Goal: Check status: Check status

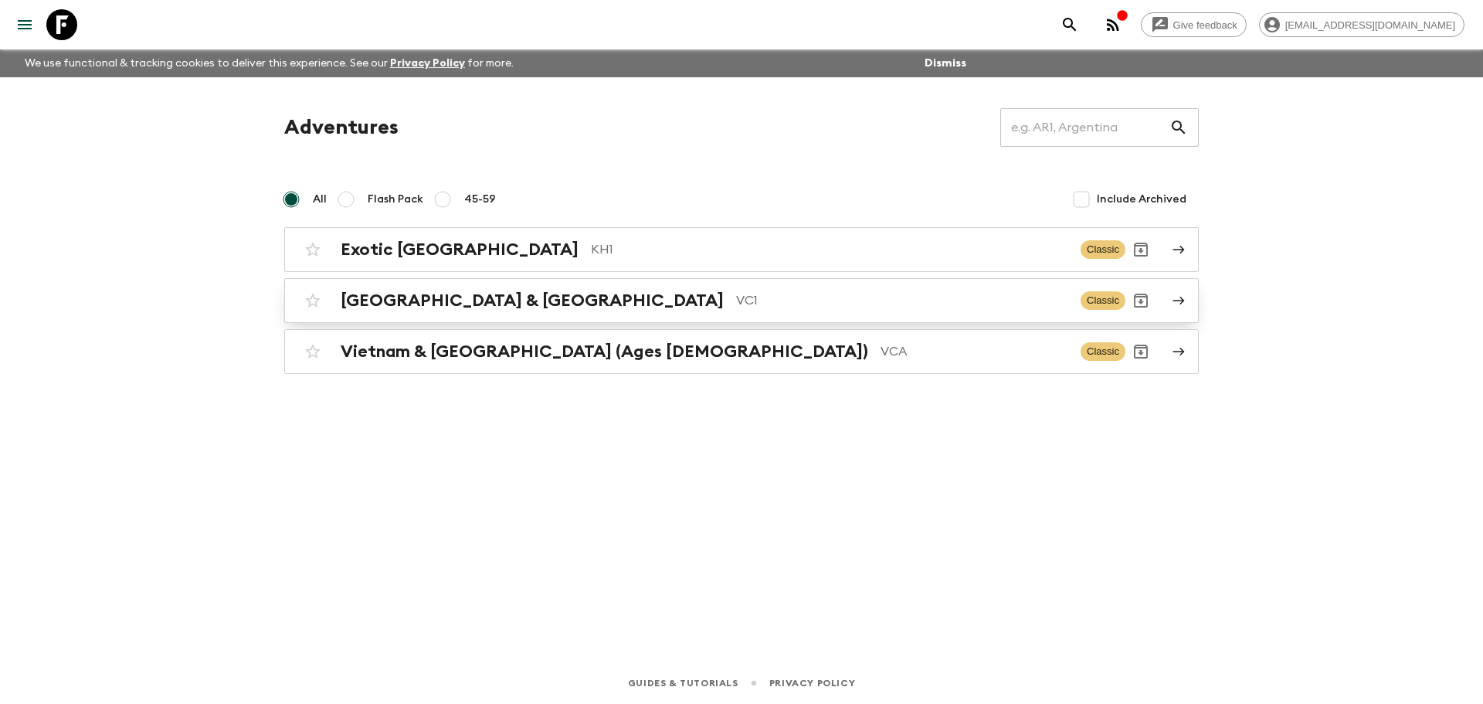
click at [520, 317] on link "Vietnam & Cambodia VC1 Classic" at bounding box center [741, 300] width 914 height 45
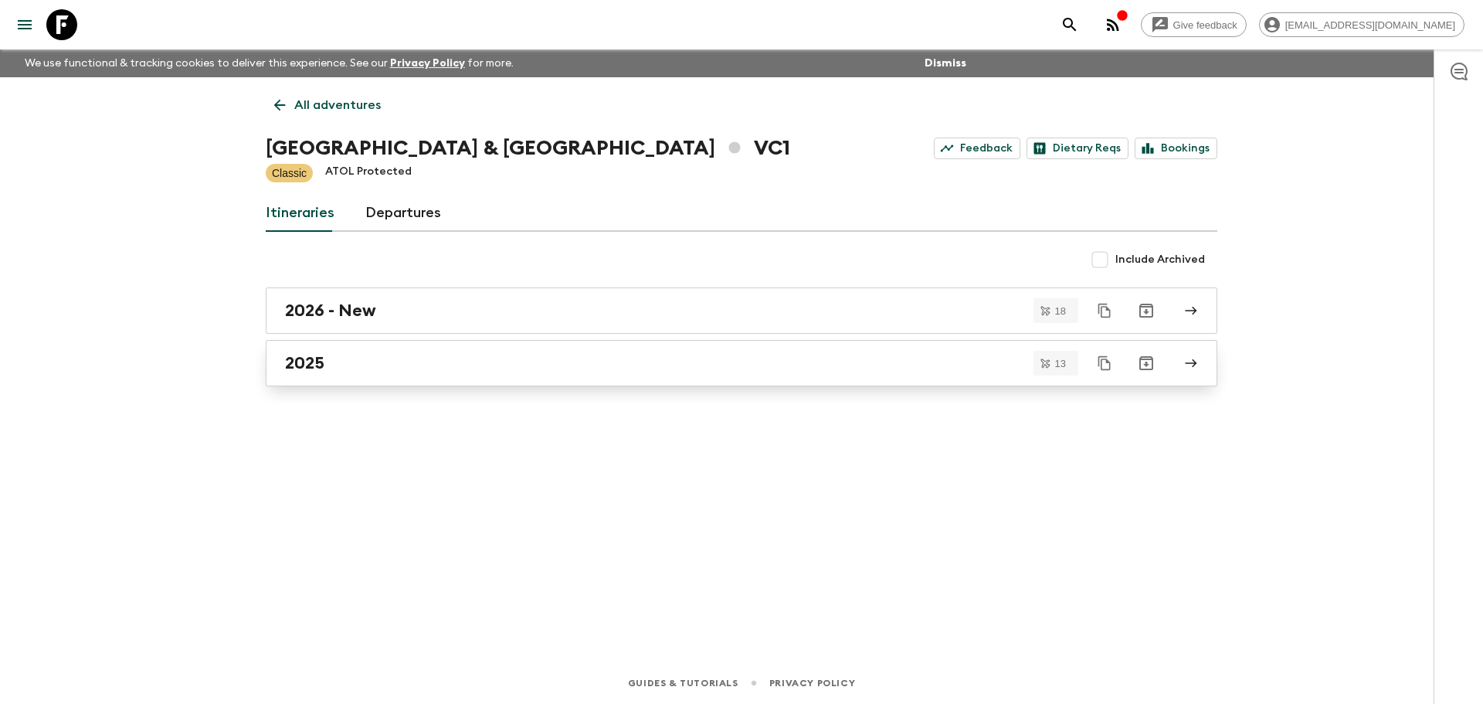
click at [433, 362] on div "2025" at bounding box center [726, 363] width 883 height 20
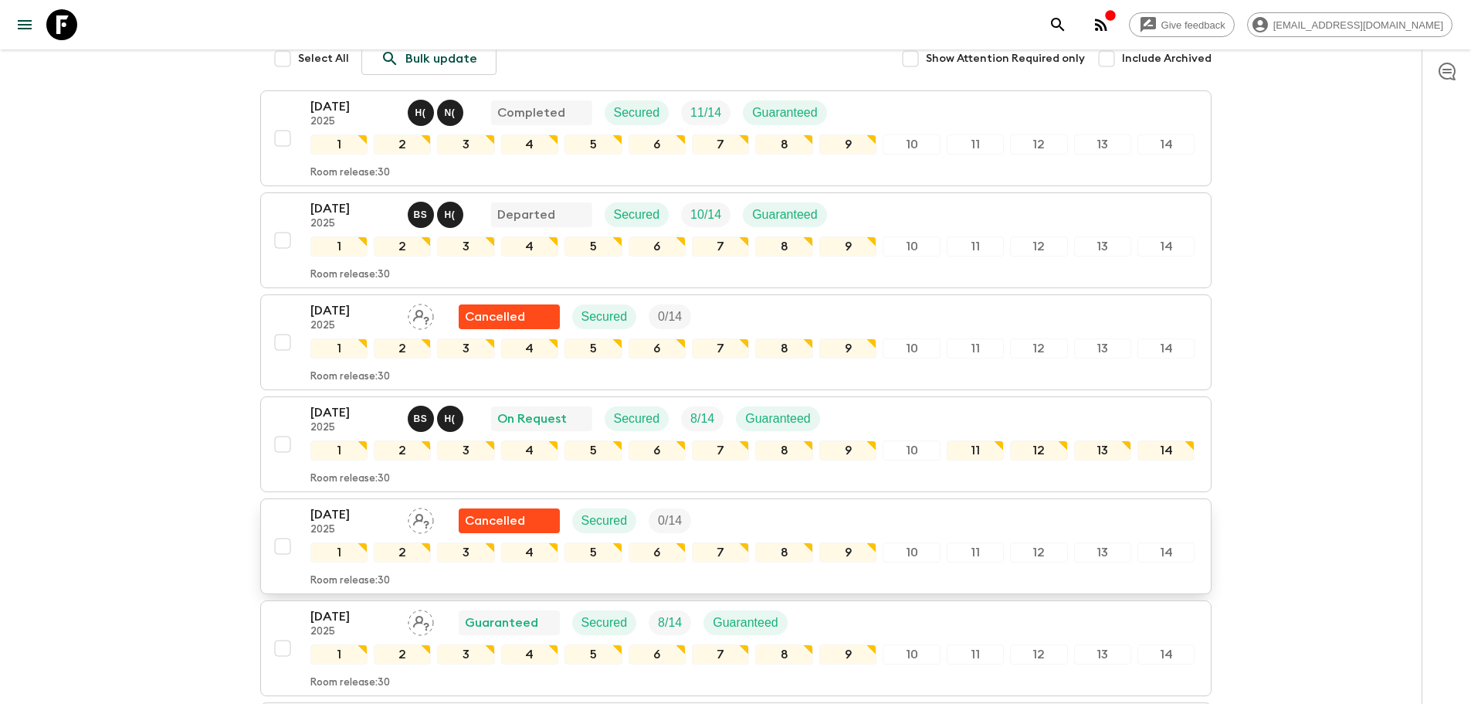
scroll to position [309, 0]
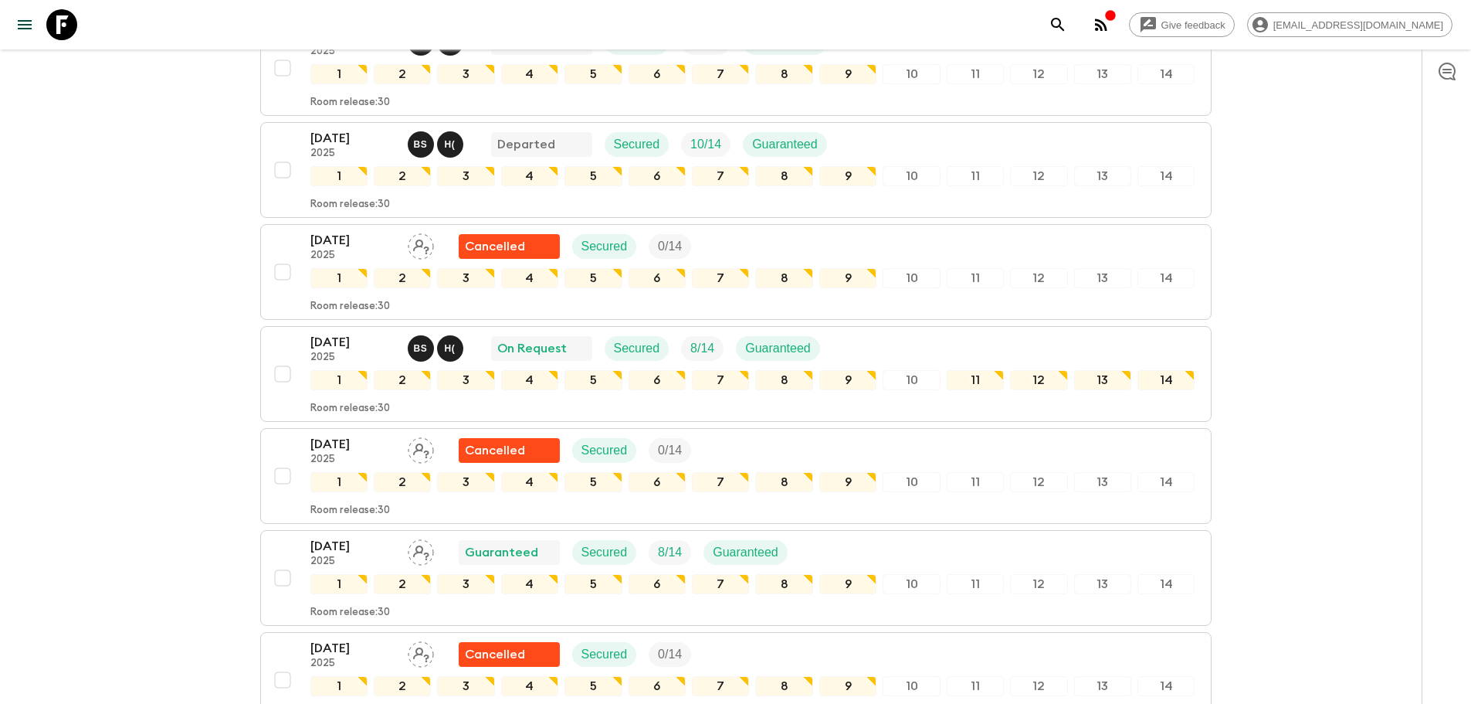
click at [351, 341] on p "[DATE]" at bounding box center [352, 342] width 85 height 19
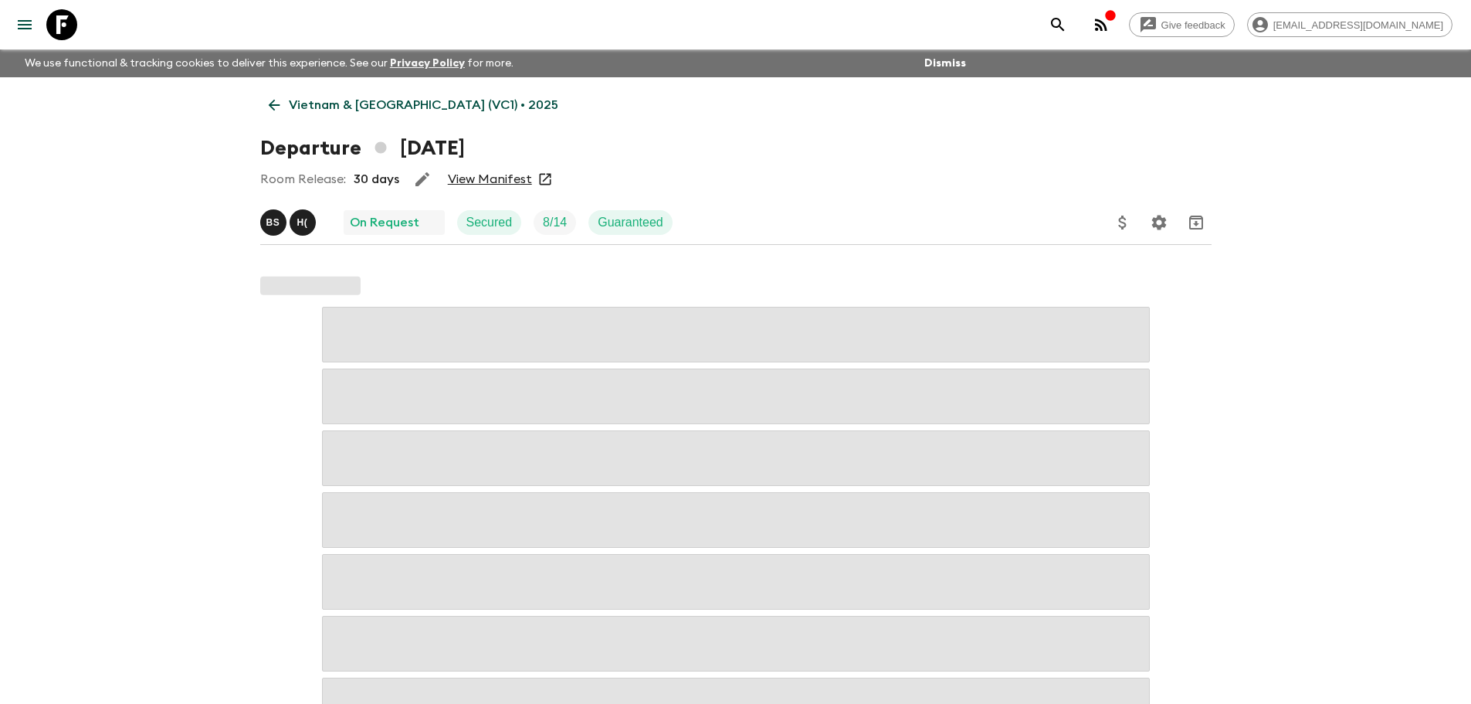
click at [497, 181] on link "View Manifest" at bounding box center [490, 178] width 84 height 15
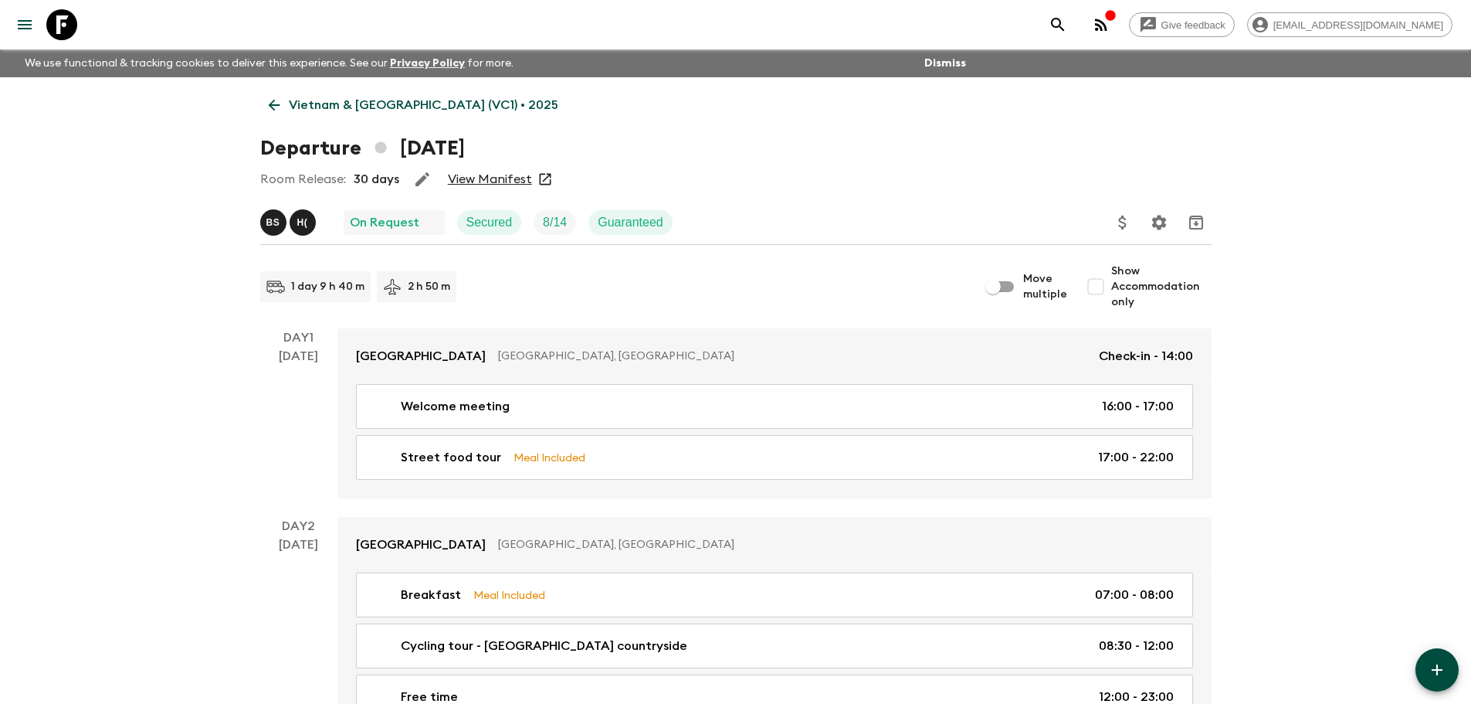
click at [270, 101] on icon at bounding box center [274, 105] width 17 height 17
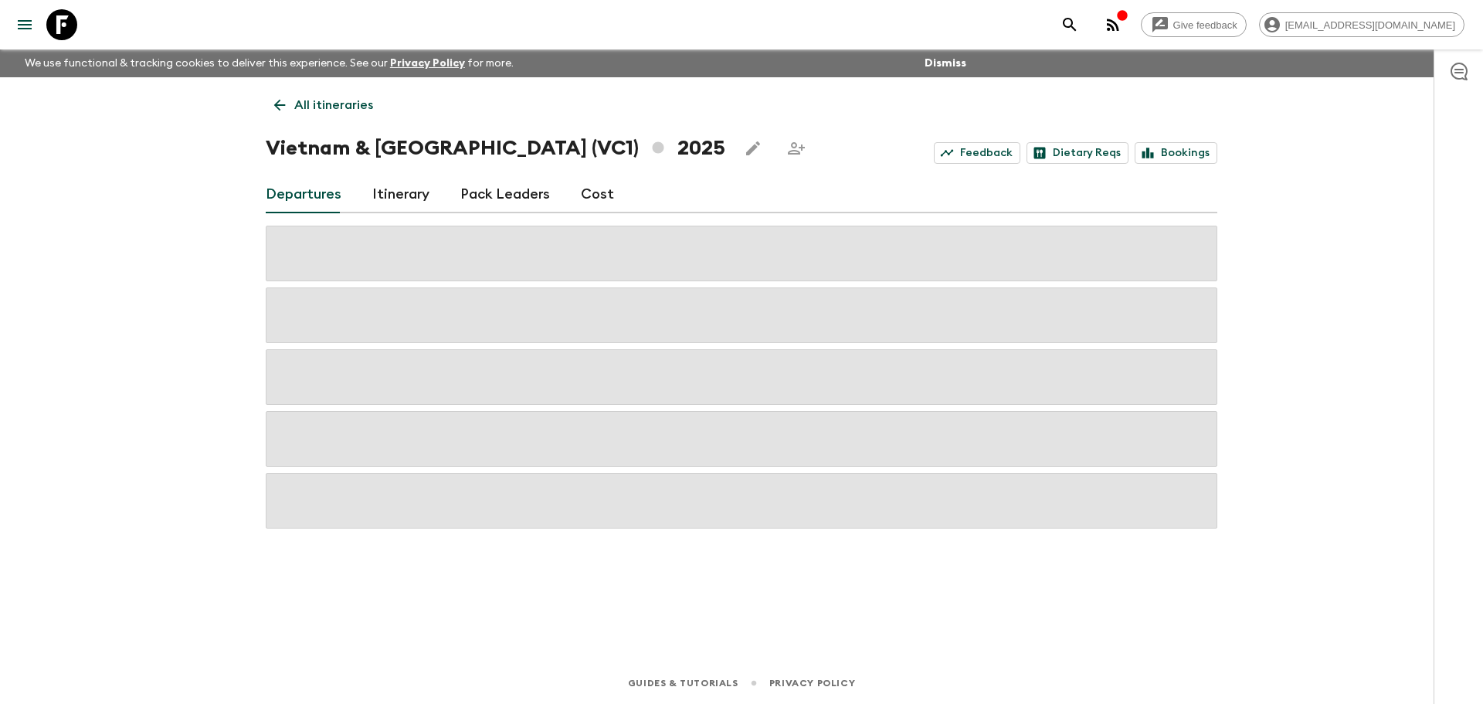
click at [279, 107] on icon at bounding box center [279, 105] width 17 height 17
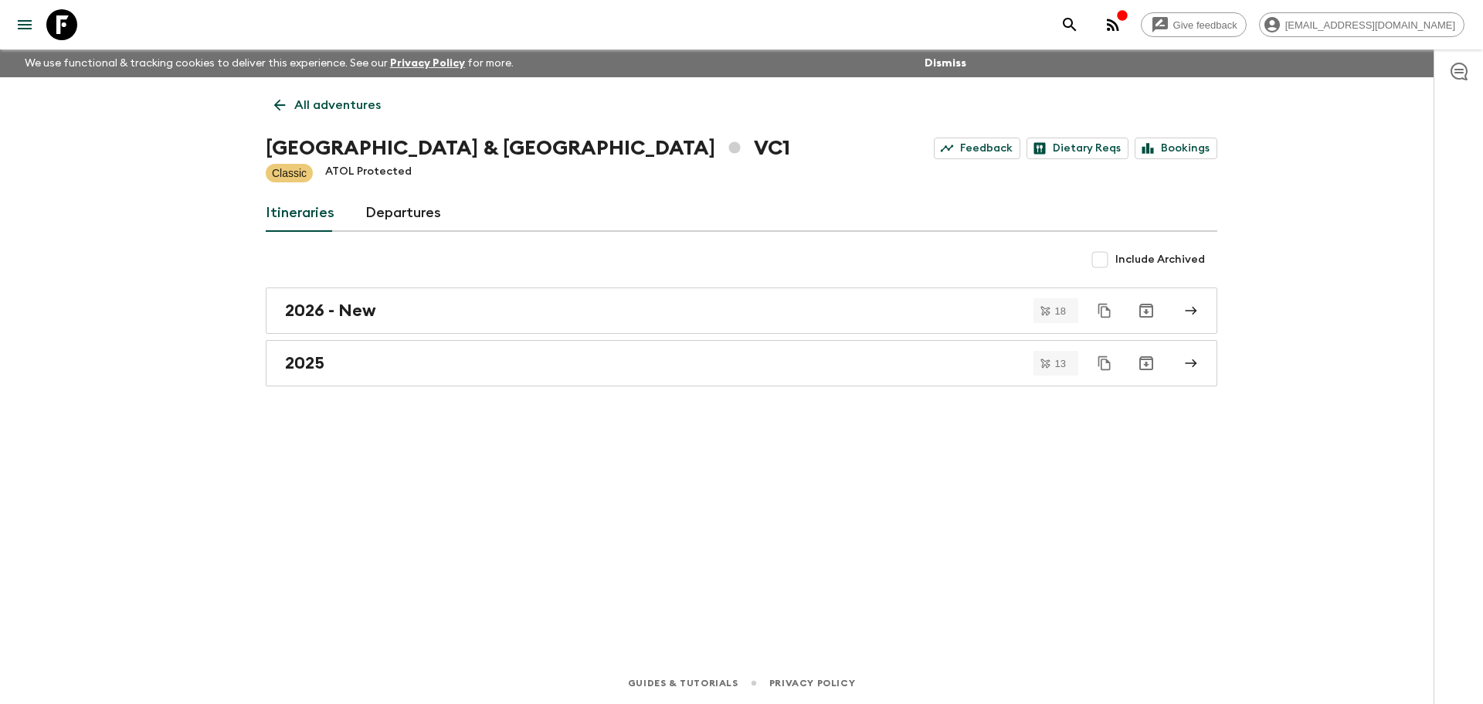
click at [273, 103] on icon at bounding box center [279, 105] width 17 height 17
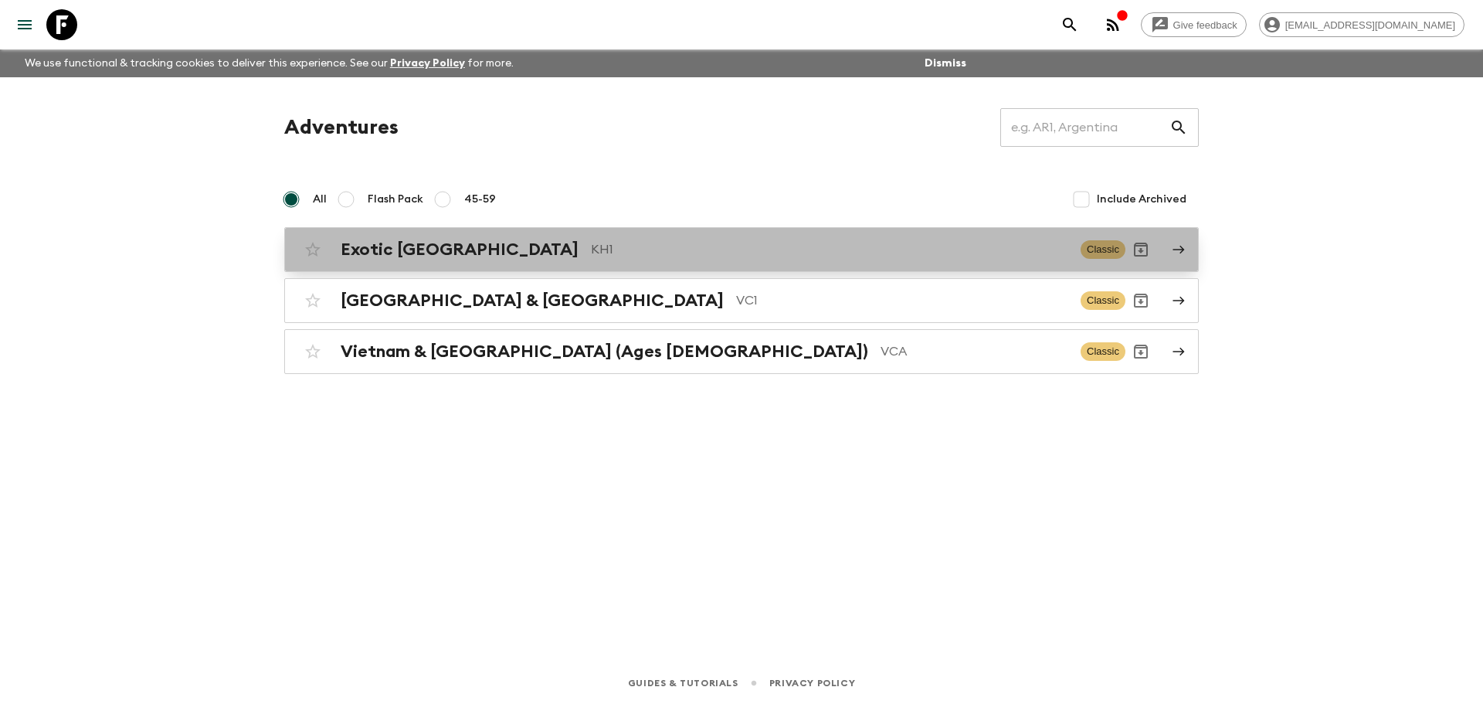
click at [436, 249] on h2 "Exotic [GEOGRAPHIC_DATA]" at bounding box center [460, 249] width 238 height 20
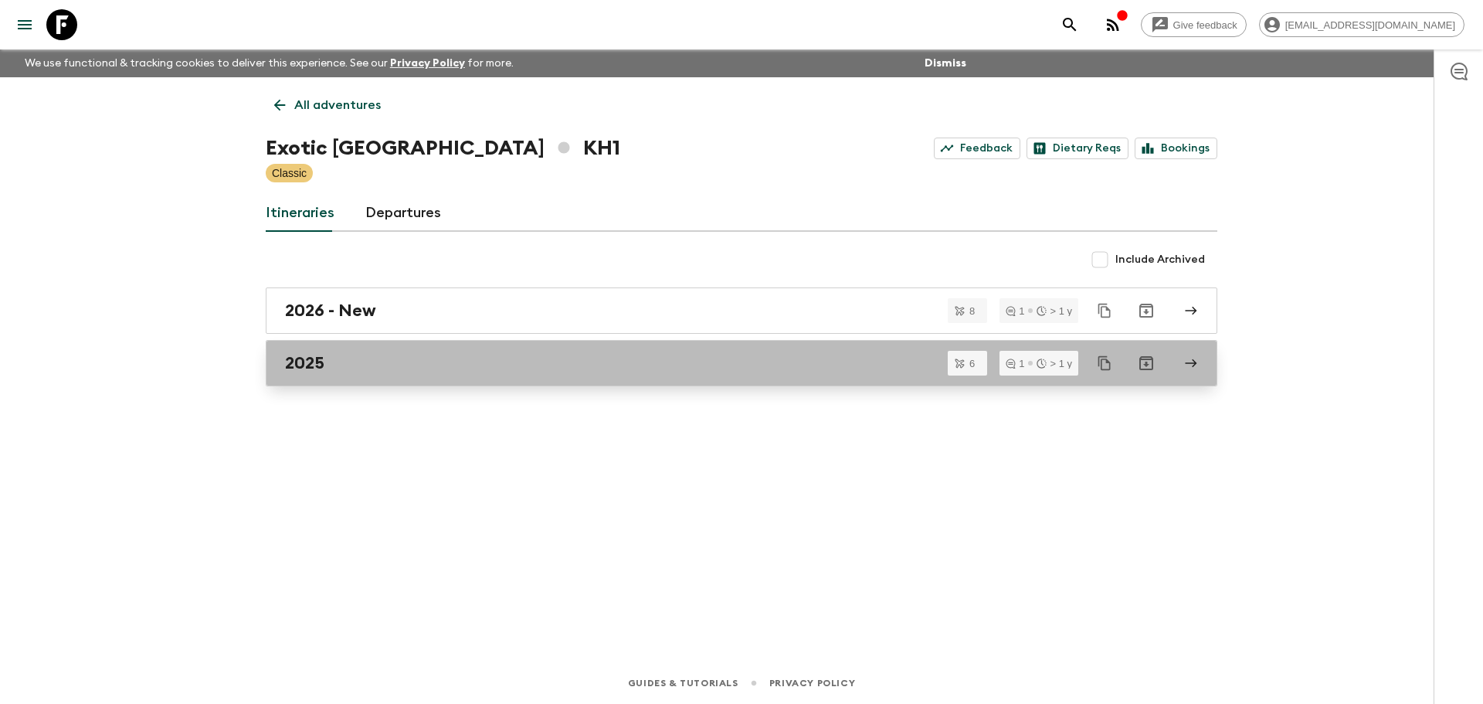
click at [372, 363] on div "2025" at bounding box center [726, 363] width 883 height 20
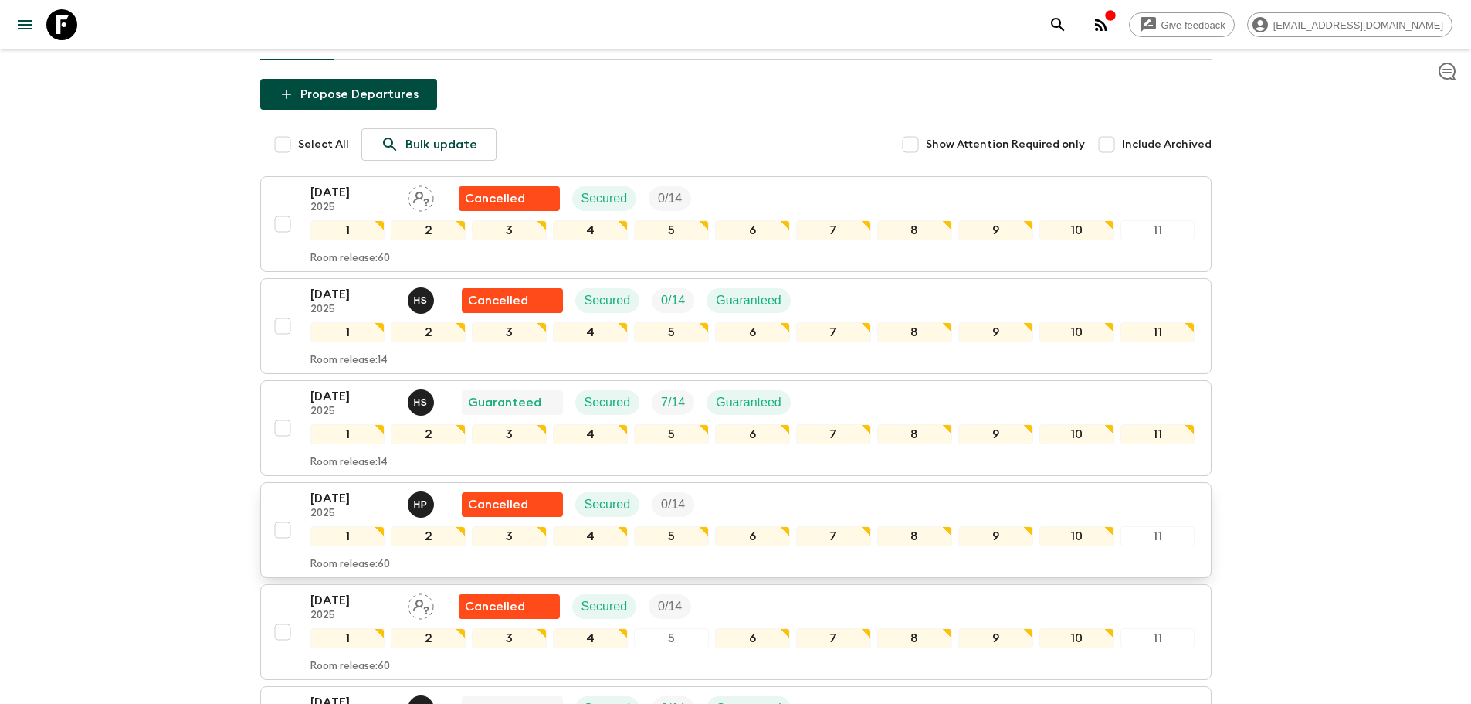
scroll to position [154, 0]
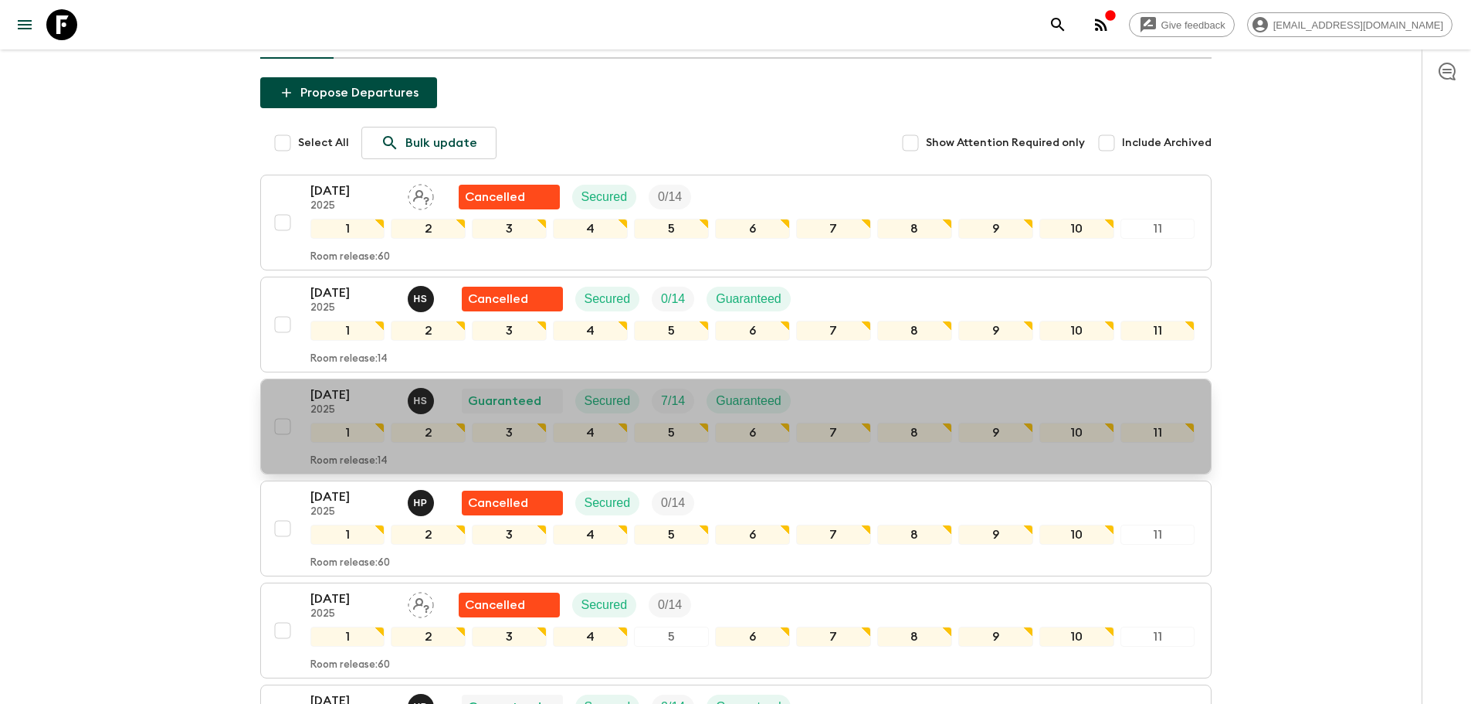
click at [339, 392] on p "[DATE]" at bounding box center [352, 394] width 85 height 19
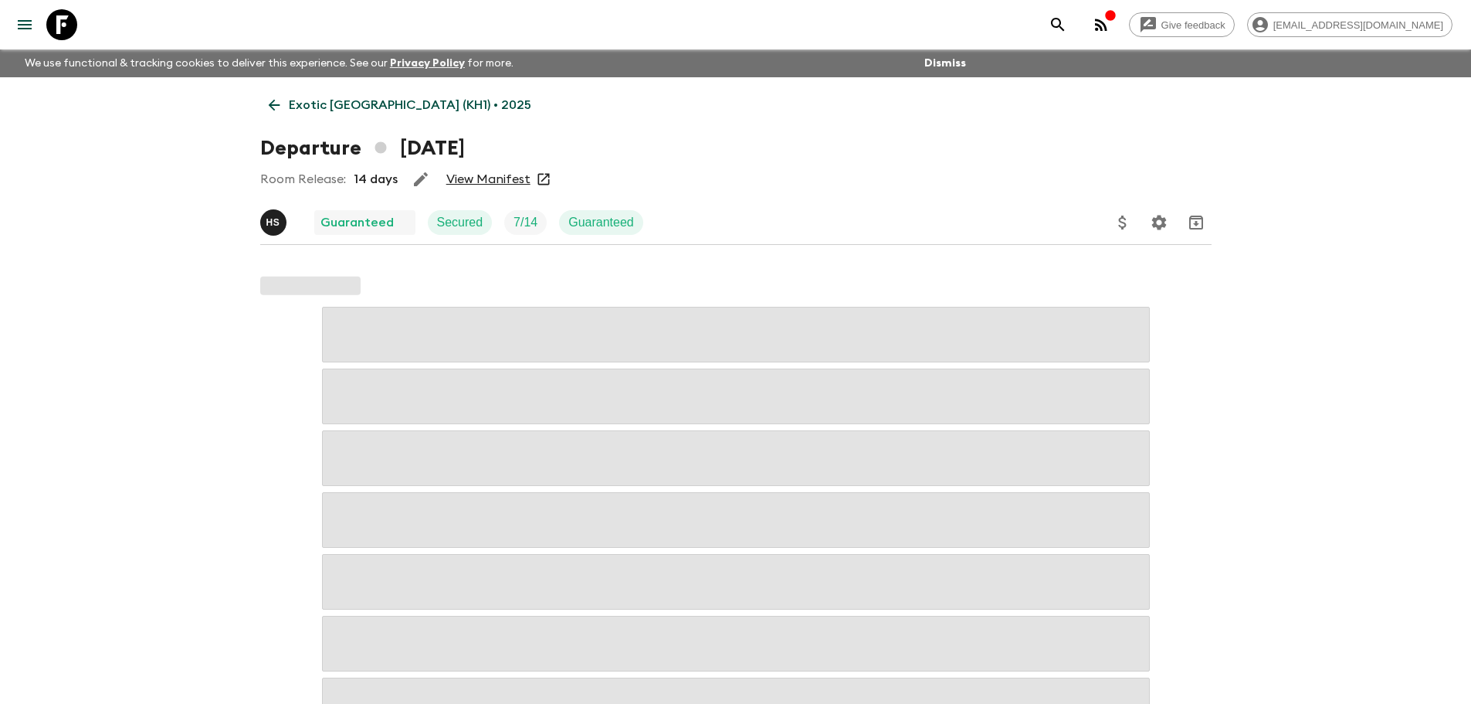
click at [491, 170] on div "Room Release: 14 days View Manifest" at bounding box center [735, 179] width 951 height 31
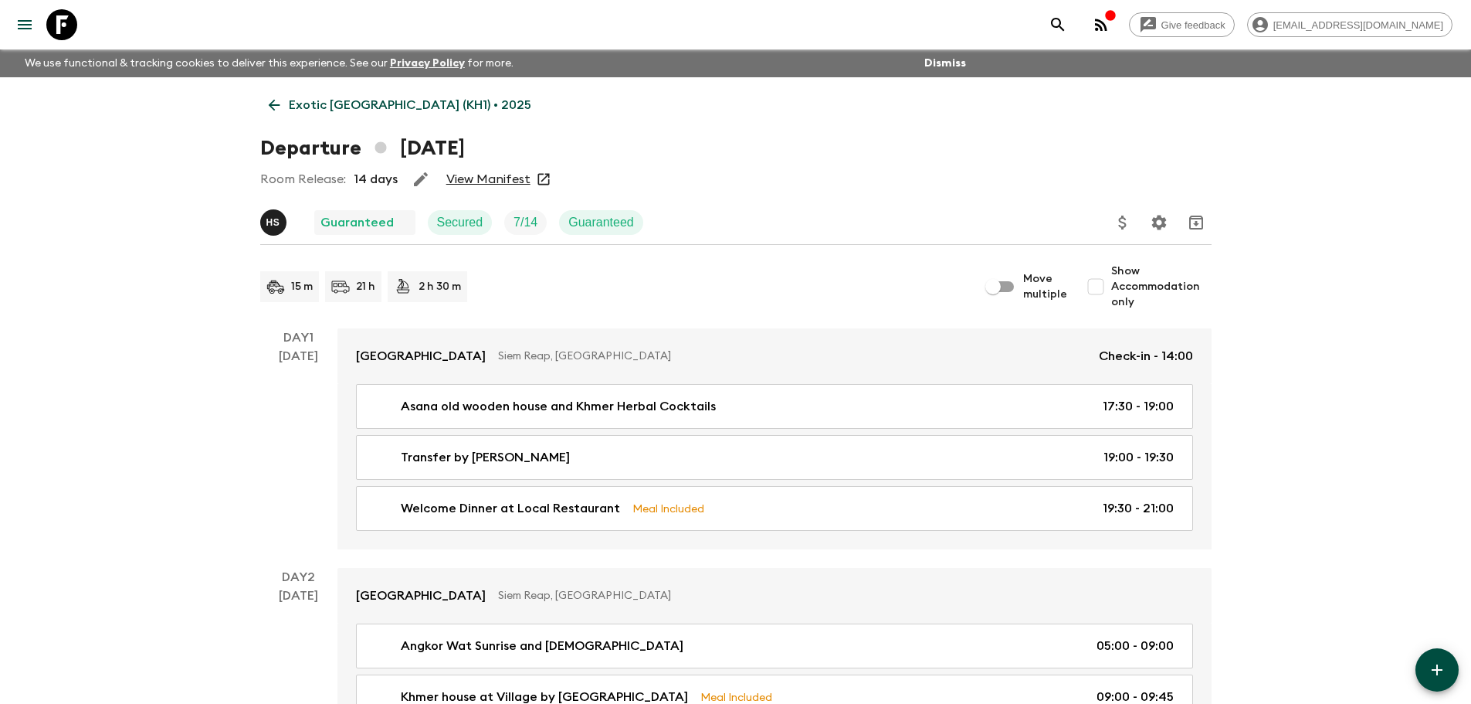
click at [485, 184] on link "View Manifest" at bounding box center [488, 178] width 84 height 15
